Goal: Information Seeking & Learning: Understand process/instructions

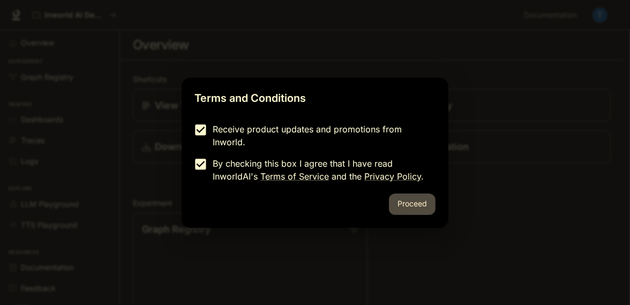
click at [426, 211] on button "Proceed" at bounding box center [412, 203] width 47 height 21
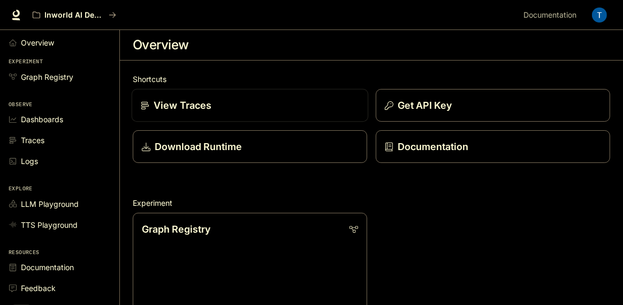
click at [212, 112] on p "View Traces" at bounding box center [183, 105] width 58 height 14
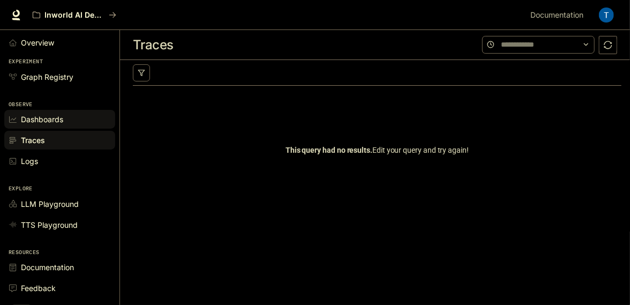
click at [57, 125] on span "Dashboards" at bounding box center [42, 119] width 42 height 11
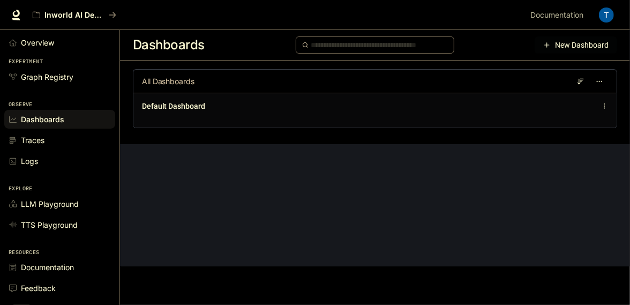
click at [205, 111] on span "Default Dashboard" at bounding box center [173, 106] width 63 height 11
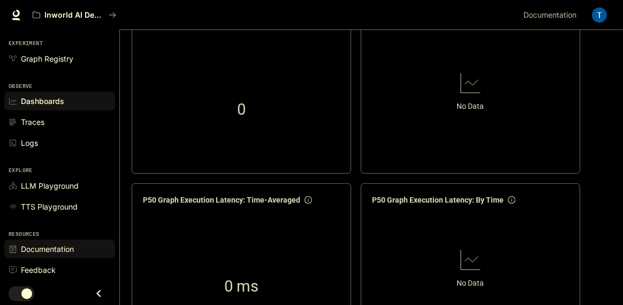
scroll to position [5, 0]
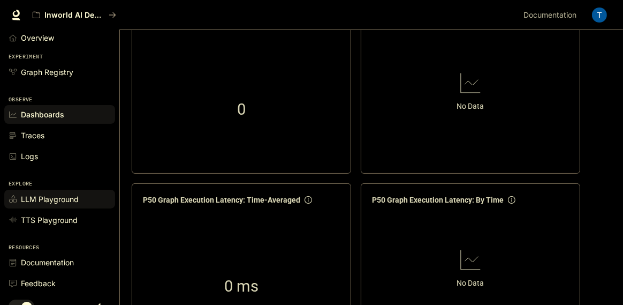
click at [75, 205] on span "LLM Playground" at bounding box center [50, 198] width 58 height 11
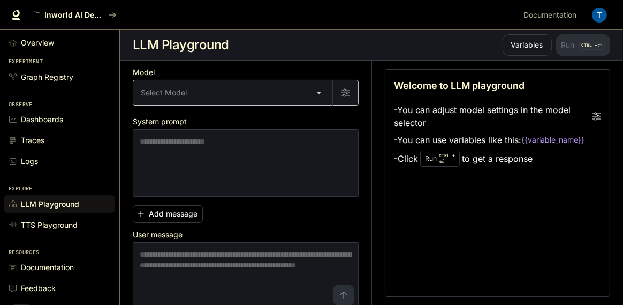
click at [313, 119] on body "Skip to main content Inworld AI Demos Documentation Documentation Portal Overvi…" at bounding box center [311, 152] width 623 height 305
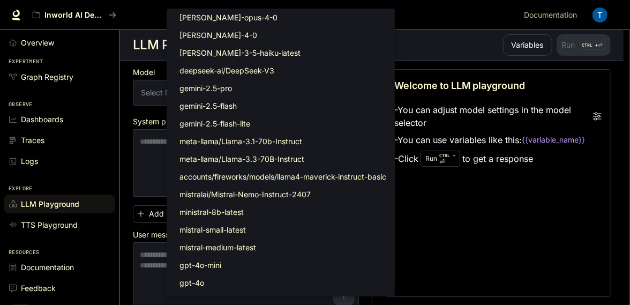
click at [156, 153] on div at bounding box center [315, 152] width 630 height 305
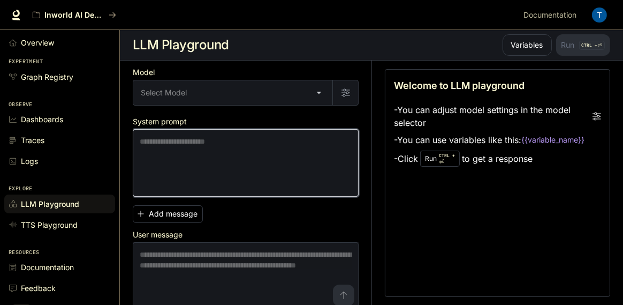
click at [207, 171] on textarea at bounding box center [246, 163] width 212 height 54
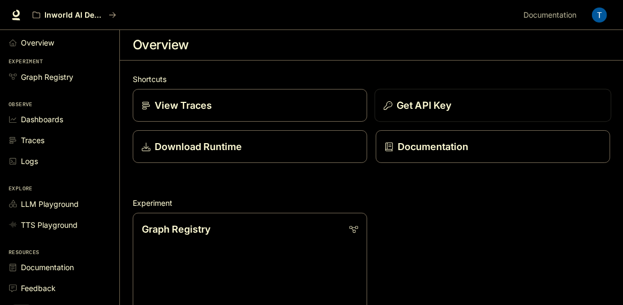
click at [452, 112] on p "Get API Key" at bounding box center [424, 105] width 55 height 14
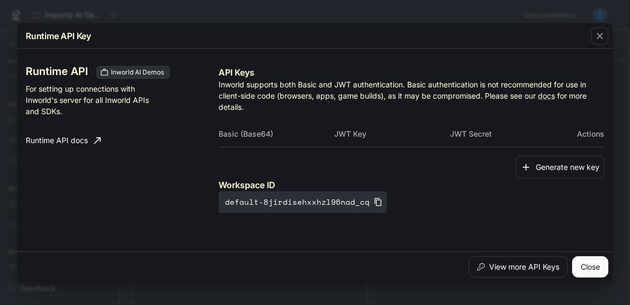
click at [585, 268] on button "Close" at bounding box center [590, 266] width 36 height 21
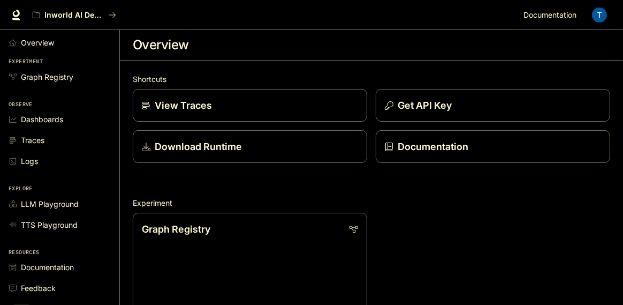
click at [542, 22] on span "Documentation" at bounding box center [550, 15] width 53 height 13
